Goal: Find specific page/section: Find specific page/section

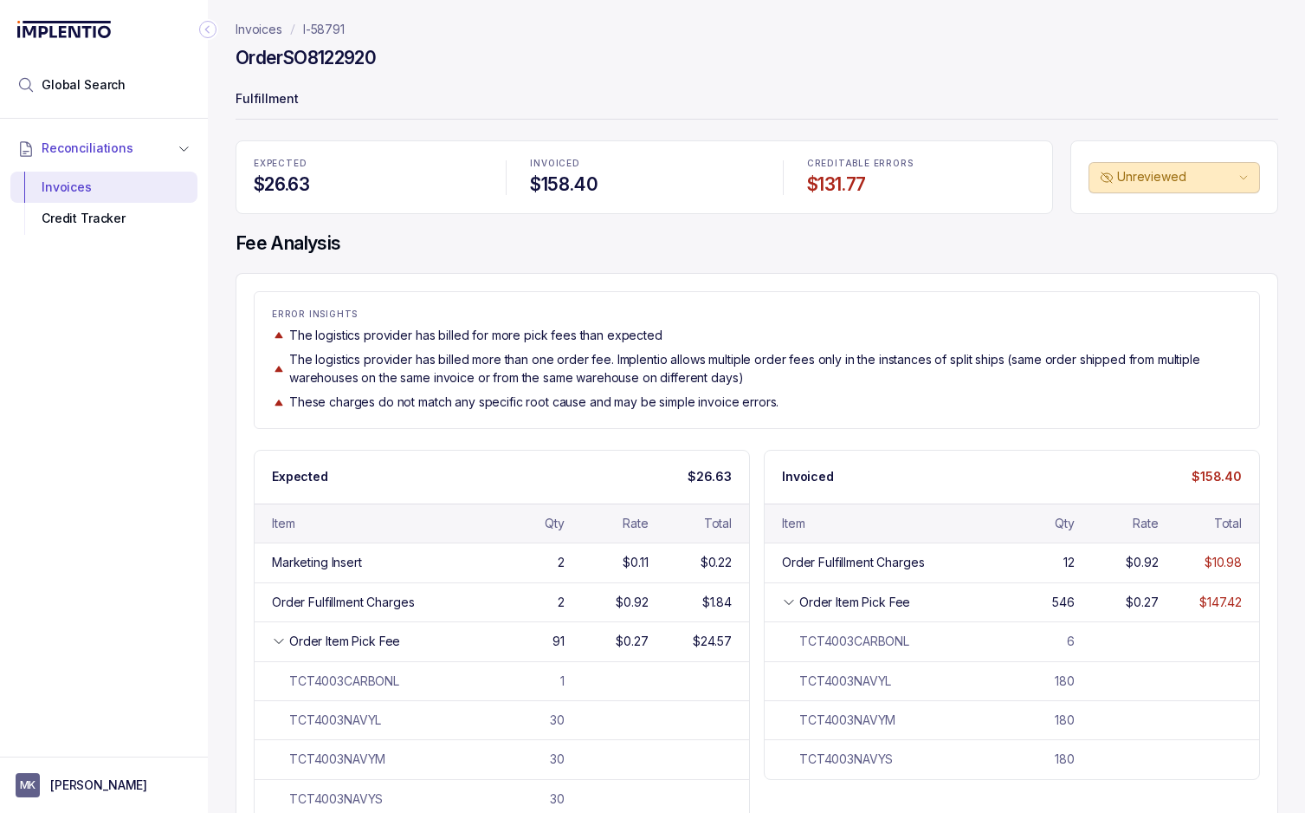
scroll to position [64, 0]
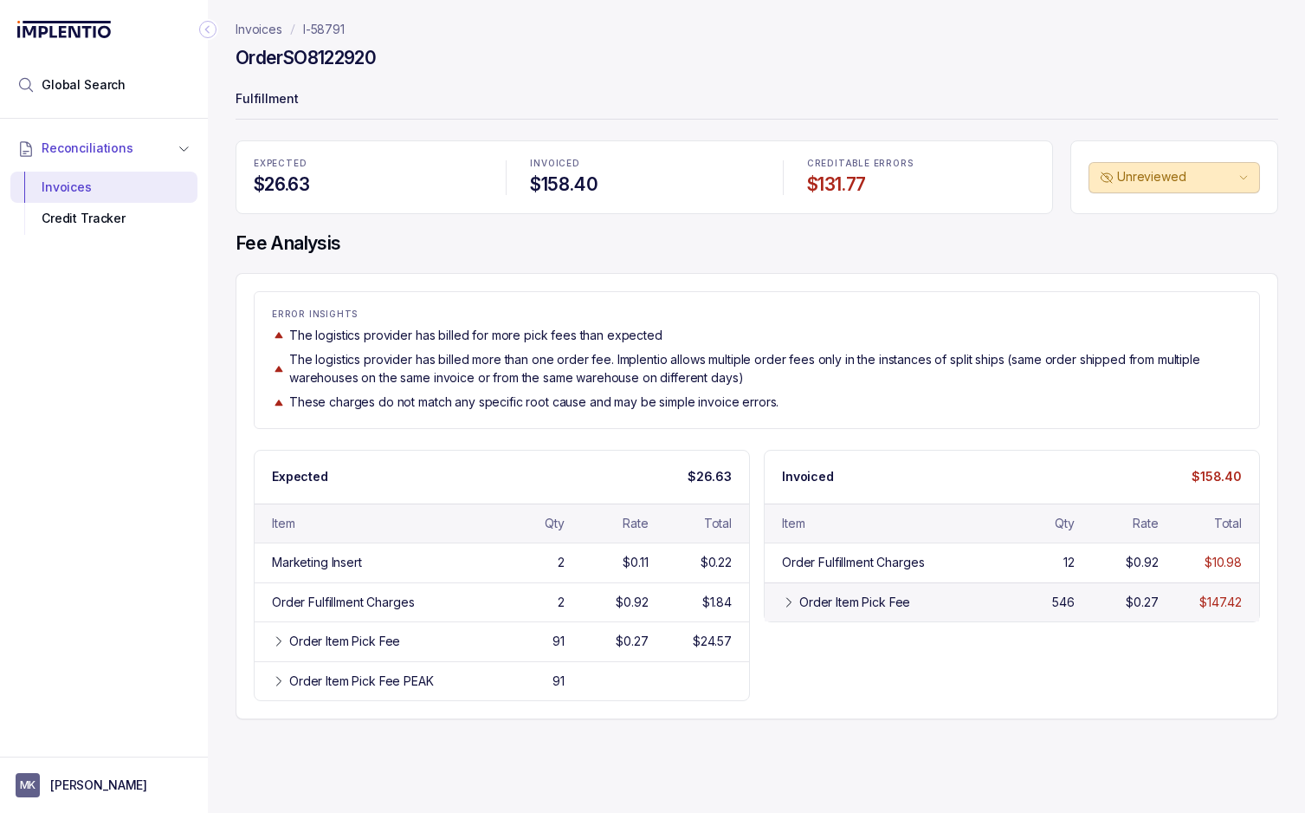
click at [813, 601] on div "Order Item Pick Fee" at bounding box center [855, 601] width 111 height 17
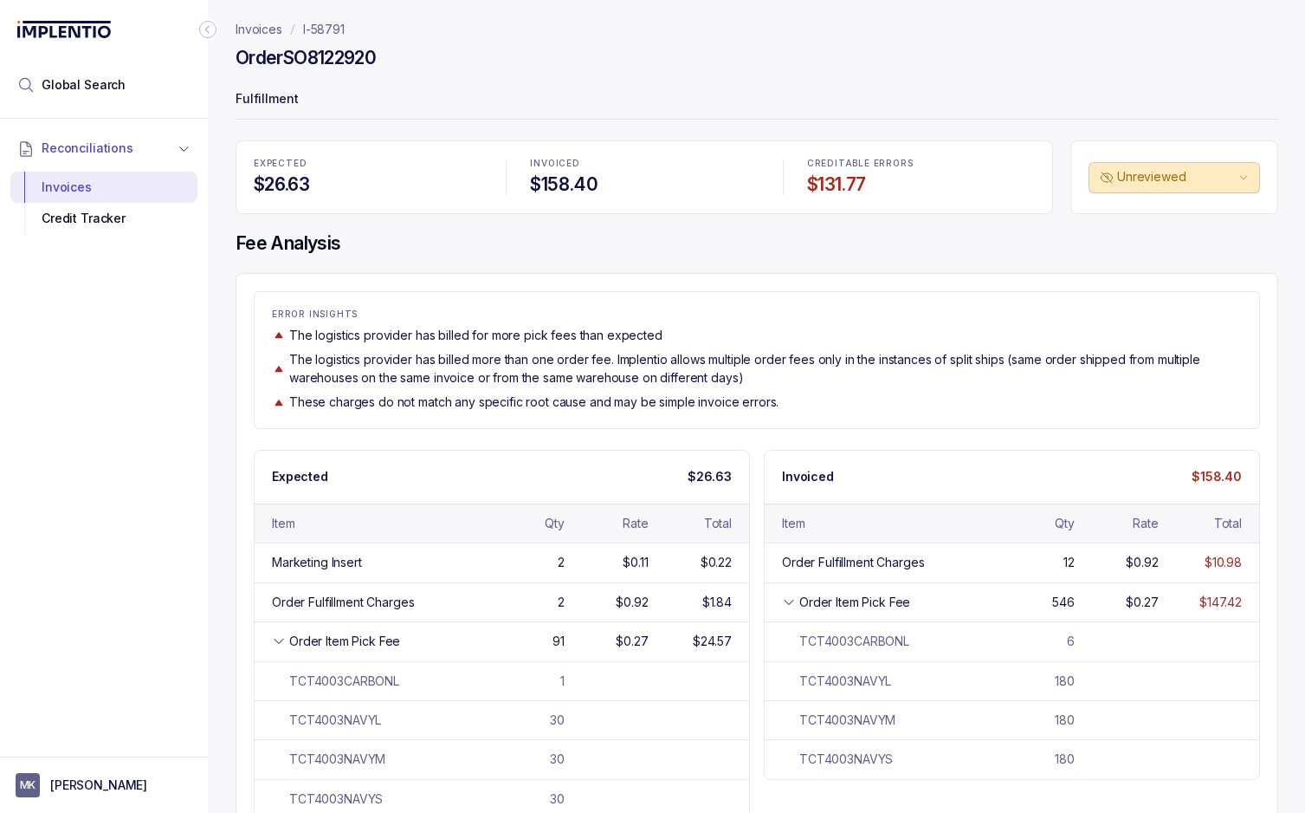
click at [826, 391] on div "ERROR INSIGHTS The logistics provider has billed for more pick fees than expect…" at bounding box center [757, 359] width 1005 height 101
click at [94, 184] on div "Invoices" at bounding box center [103, 187] width 159 height 31
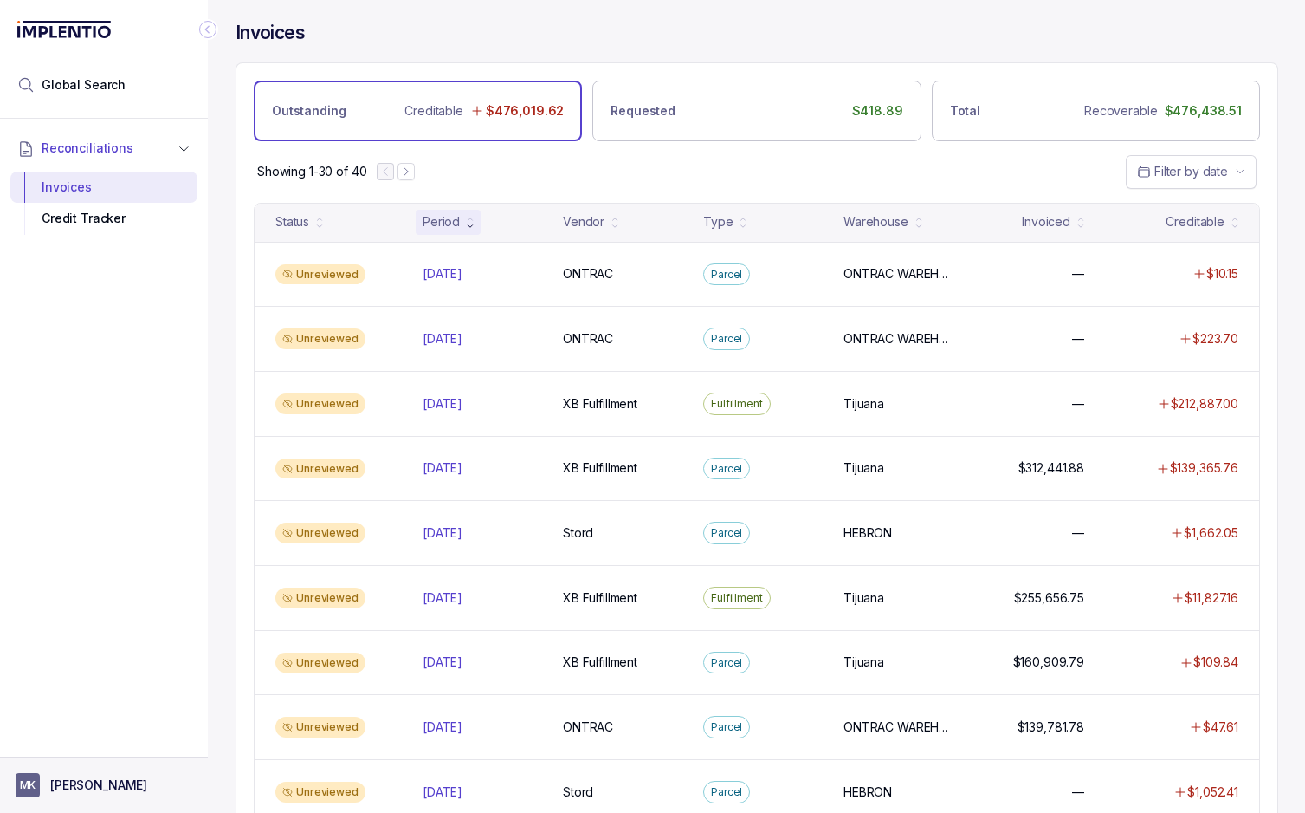
click at [30, 793] on span "MK" at bounding box center [28, 785] width 24 height 24
click at [81, 670] on div "Reconciliations Invoices Credit Tracker" at bounding box center [104, 432] width 208 height 627
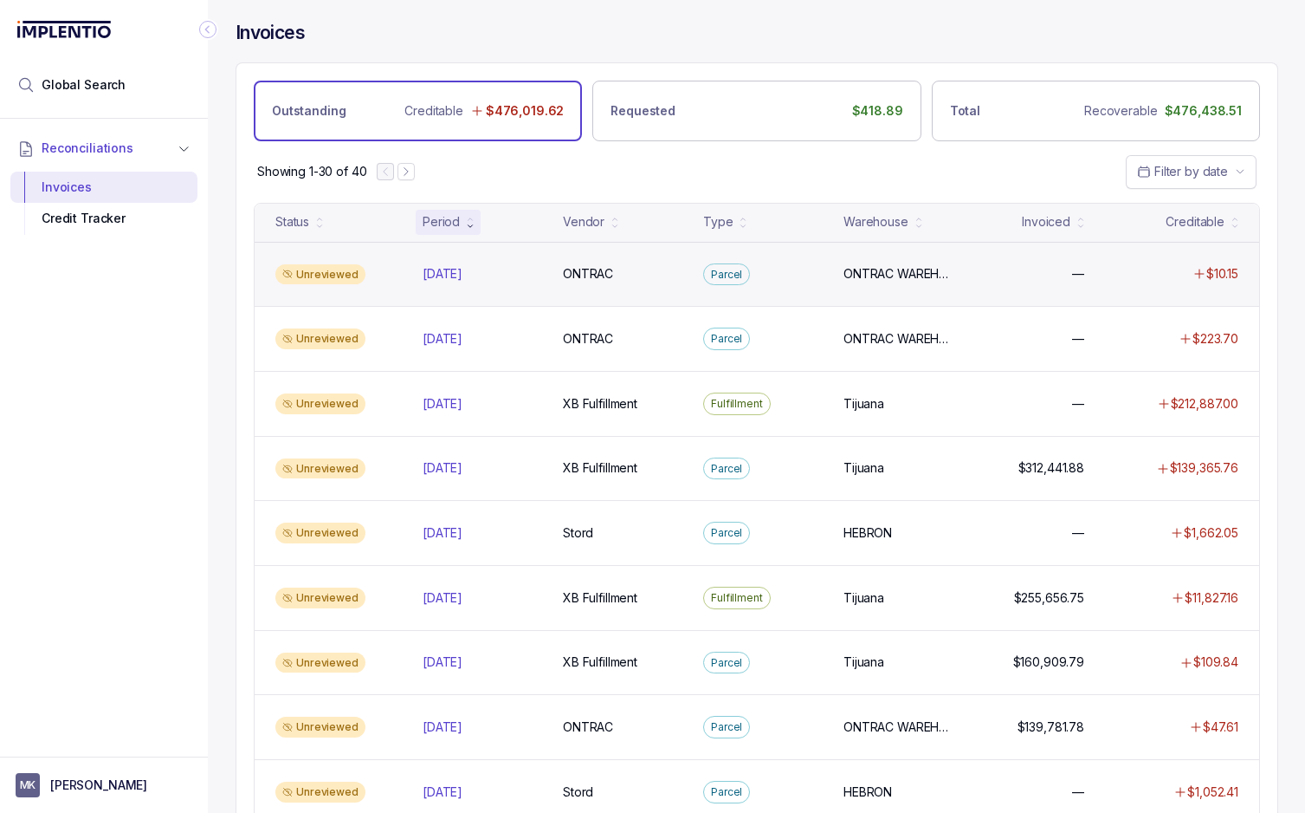
click at [1128, 285] on div "Unreviewed [DATE] [DATE] ONTRAC ONTRAC Parcel ONTRAC WAREHOUSE ONTRAC WAREHOUSE…" at bounding box center [757, 274] width 1005 height 65
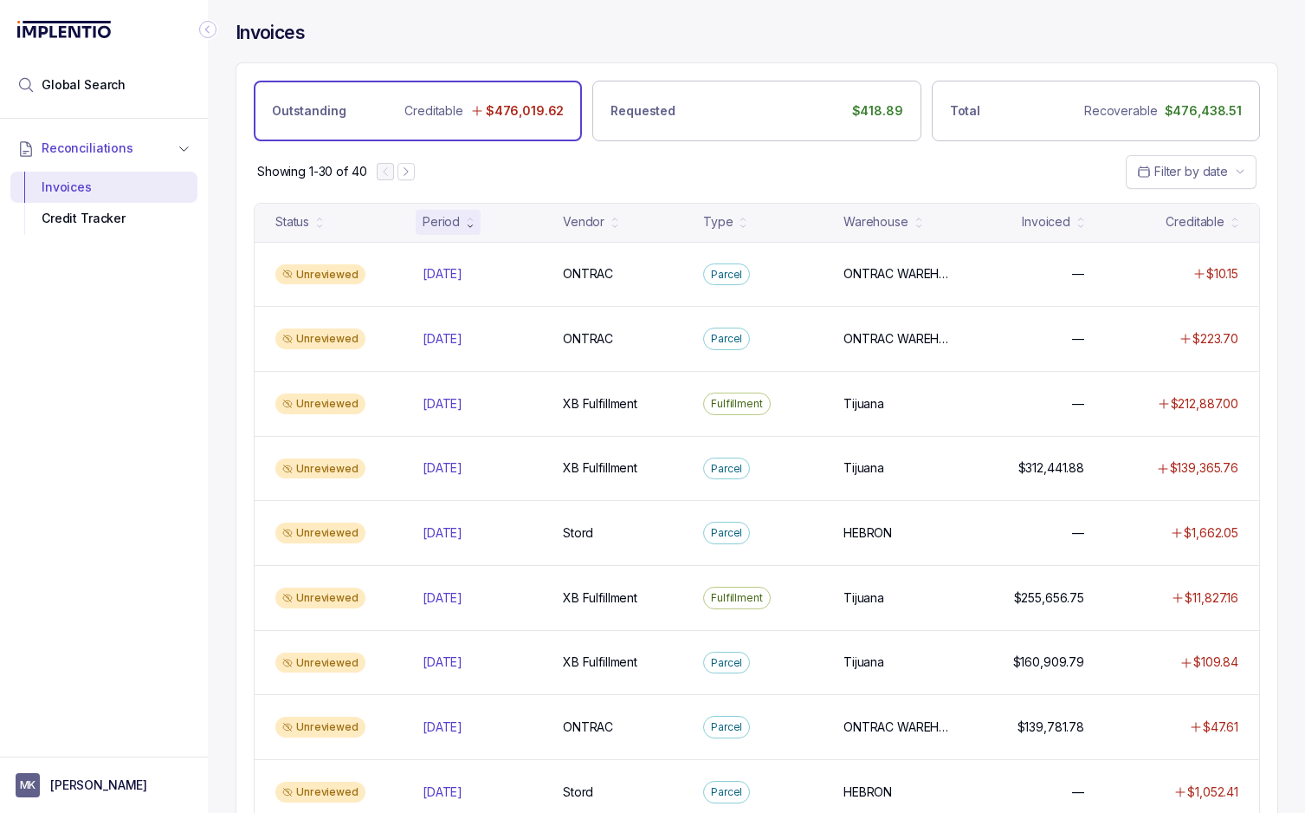
click at [791, 184] on div "Showing 1-30 of 40 Filter by date" at bounding box center [756, 171] width 1041 height 61
click at [406, 180] on nav "Showing 1-30 of 40" at bounding box center [336, 171] width 158 height 17
click at [529, 176] on div "Showing 1-30 of 40 Filter by date" at bounding box center [756, 171] width 1041 height 61
click at [409, 171] on icon "Next Page" at bounding box center [406, 171] width 12 height 12
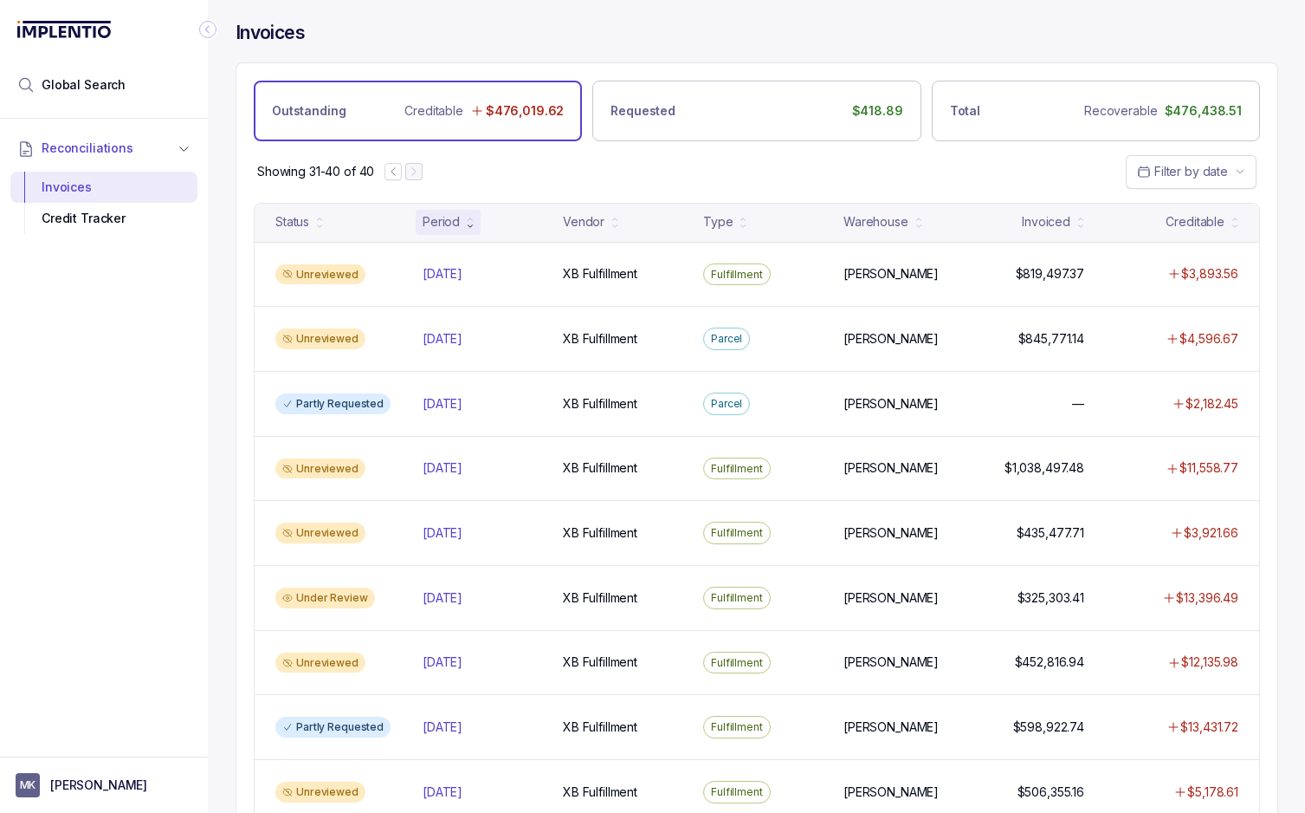
click at [592, 167] on div "Showing 31-40 of 40 Filter by date" at bounding box center [756, 171] width 1041 height 61
click at [396, 163] on button "Previous Page" at bounding box center [393, 171] width 17 height 17
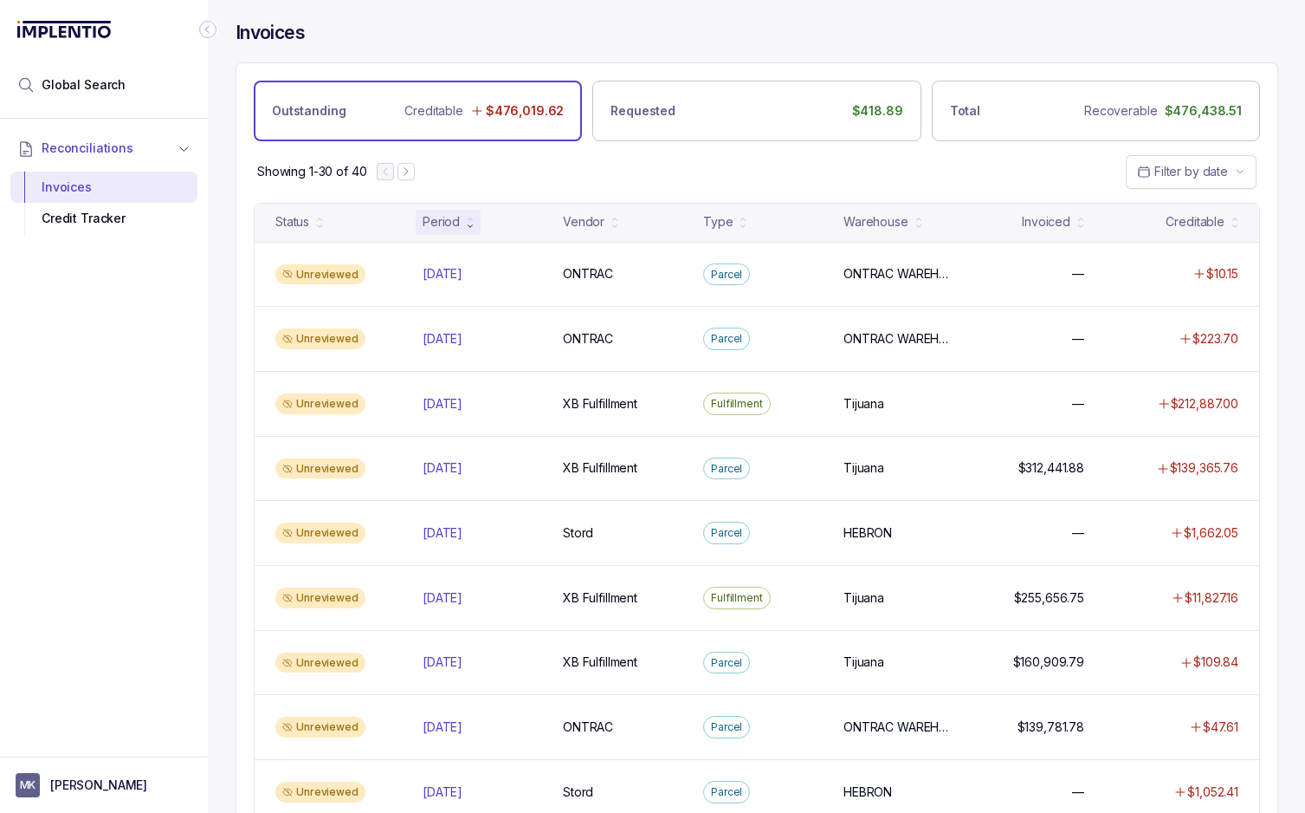
click at [822, 183] on div "Showing 1-30 of 40 Filter by date" at bounding box center [756, 171] width 1041 height 61
click at [823, 175] on div "Showing 1-30 of 40 Filter by date" at bounding box center [756, 171] width 1041 height 61
click at [823, 174] on div "Showing 1-30 of 40 Filter by date" at bounding box center [756, 171] width 1041 height 61
